Goal: Go to known website: Access a specific website the user already knows

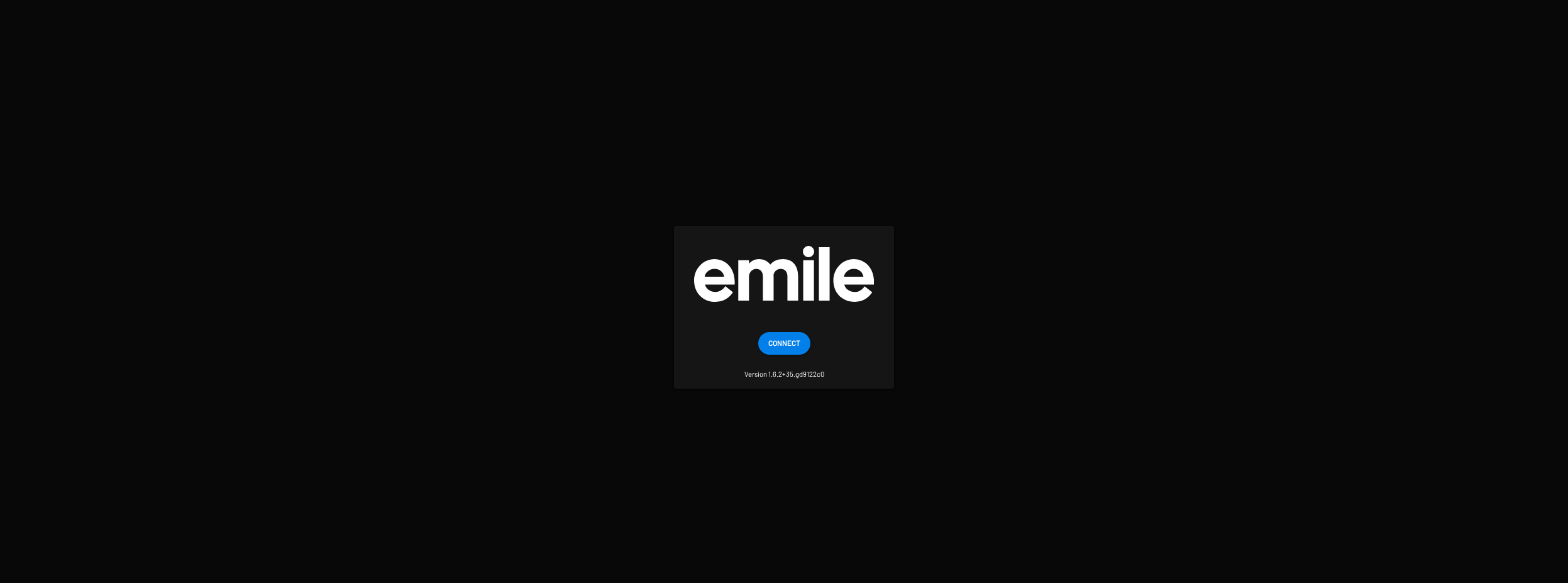
click at [803, 373] on small "Version 1.6.2+35.gd9122c0" at bounding box center [784, 366] width 80 height 24
drag, startPoint x: 832, startPoint y: 370, endPoint x: 840, endPoint y: 359, distance: 13.6
click at [832, 368] on mat-card-content "Connect Version 1.6.2+35.gd9122c0" at bounding box center [784, 355] width 200 height 47
drag, startPoint x: 786, startPoint y: 244, endPoint x: 791, endPoint y: 263, distance: 19.6
click at [789, 246] on mat-card "Connect Version 1.6.2+35.gd9122c0" at bounding box center [784, 307] width 220 height 163
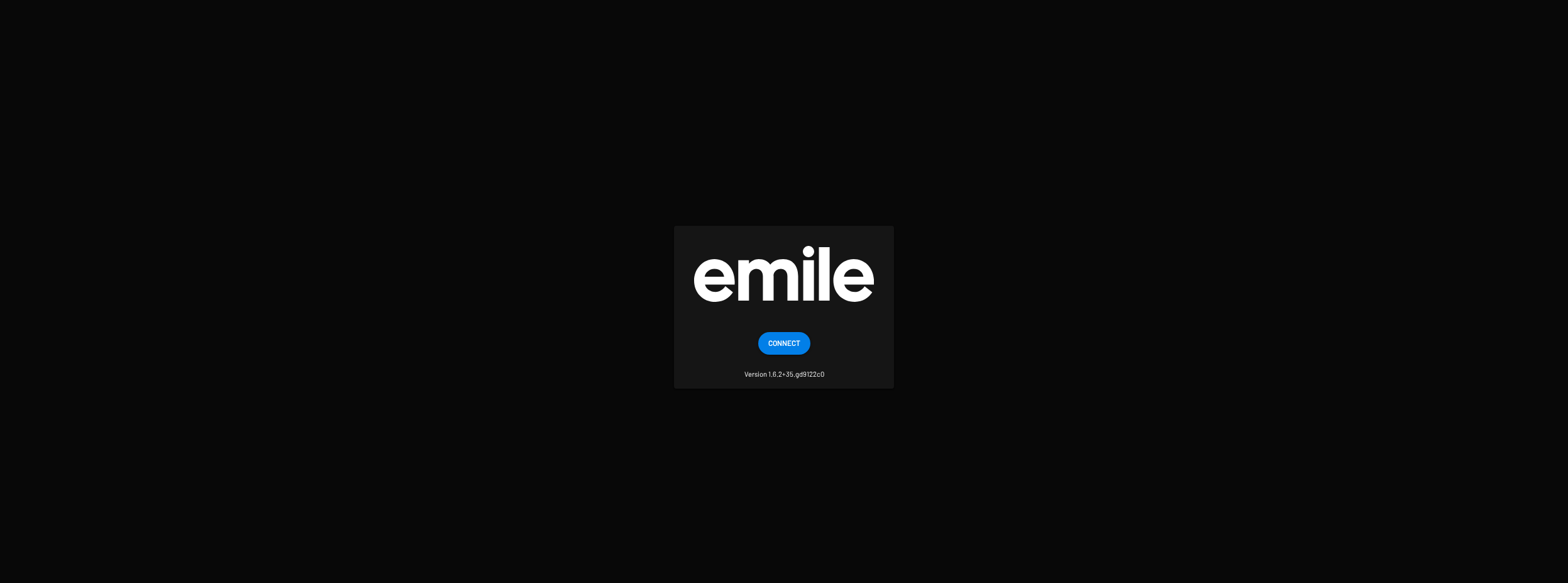
click at [794, 276] on img at bounding box center [784, 274] width 180 height 56
click at [803, 298] on img at bounding box center [784, 274] width 180 height 56
click at [851, 327] on mat-card "Connect Version 1.6.2+35.gd9122c0" at bounding box center [784, 307] width 220 height 163
click at [817, 271] on img at bounding box center [784, 274] width 180 height 56
click at [782, 345] on span "Connect" at bounding box center [784, 343] width 32 height 22
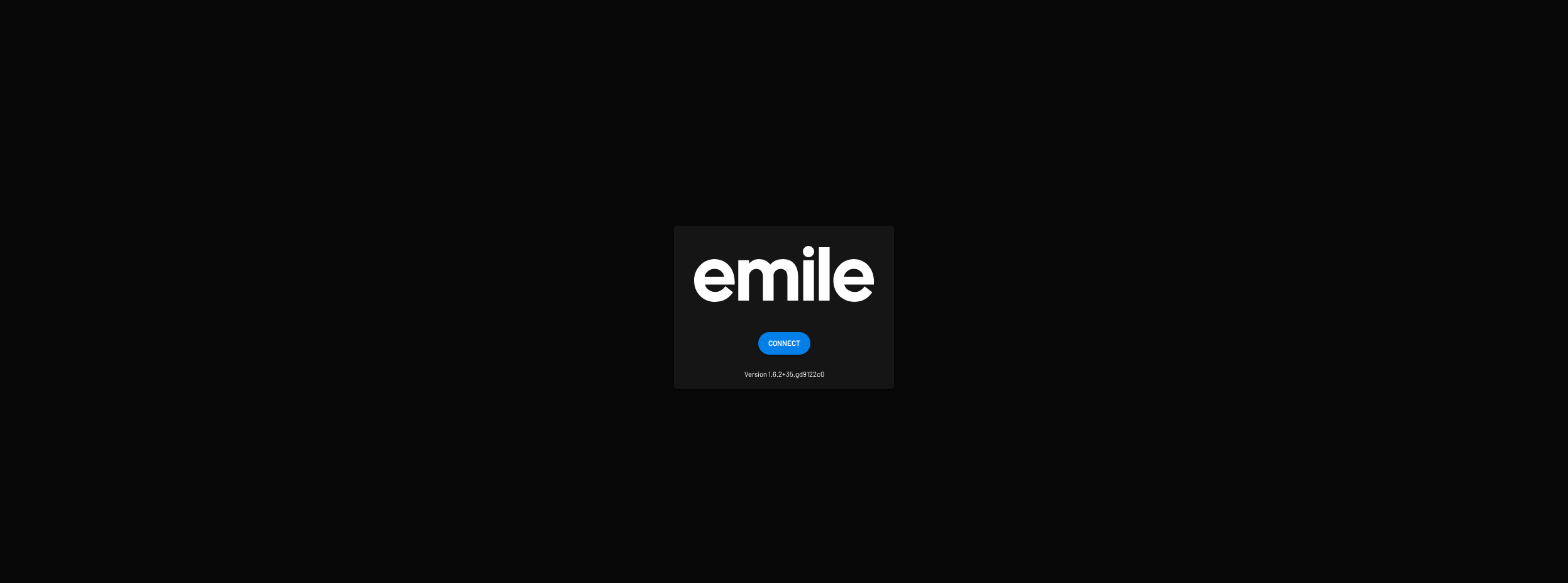
click at [825, 278] on img at bounding box center [784, 274] width 180 height 56
